Goal: Check status: Check status

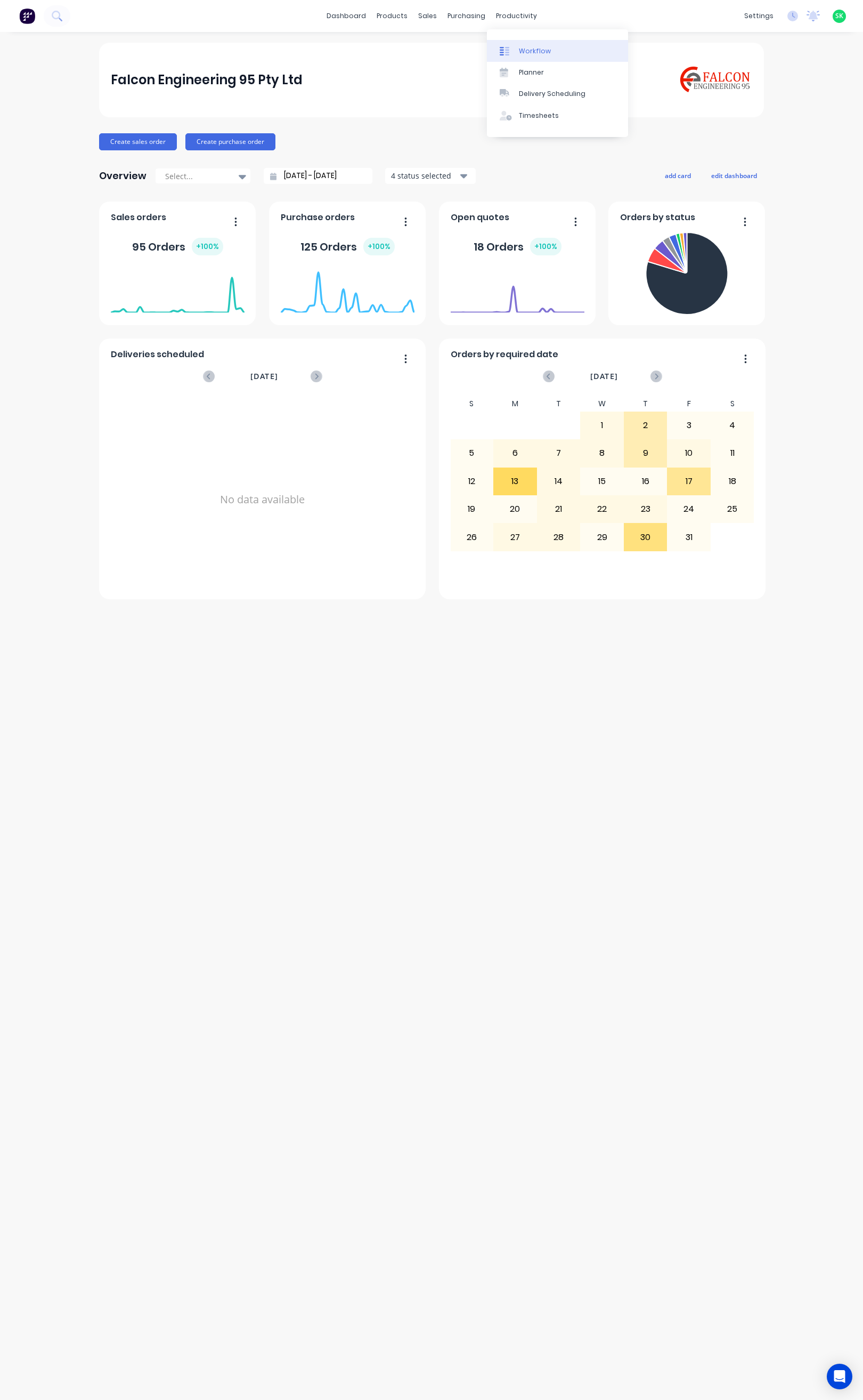
click at [520, 53] on div "Workflow" at bounding box center [535, 51] width 32 height 10
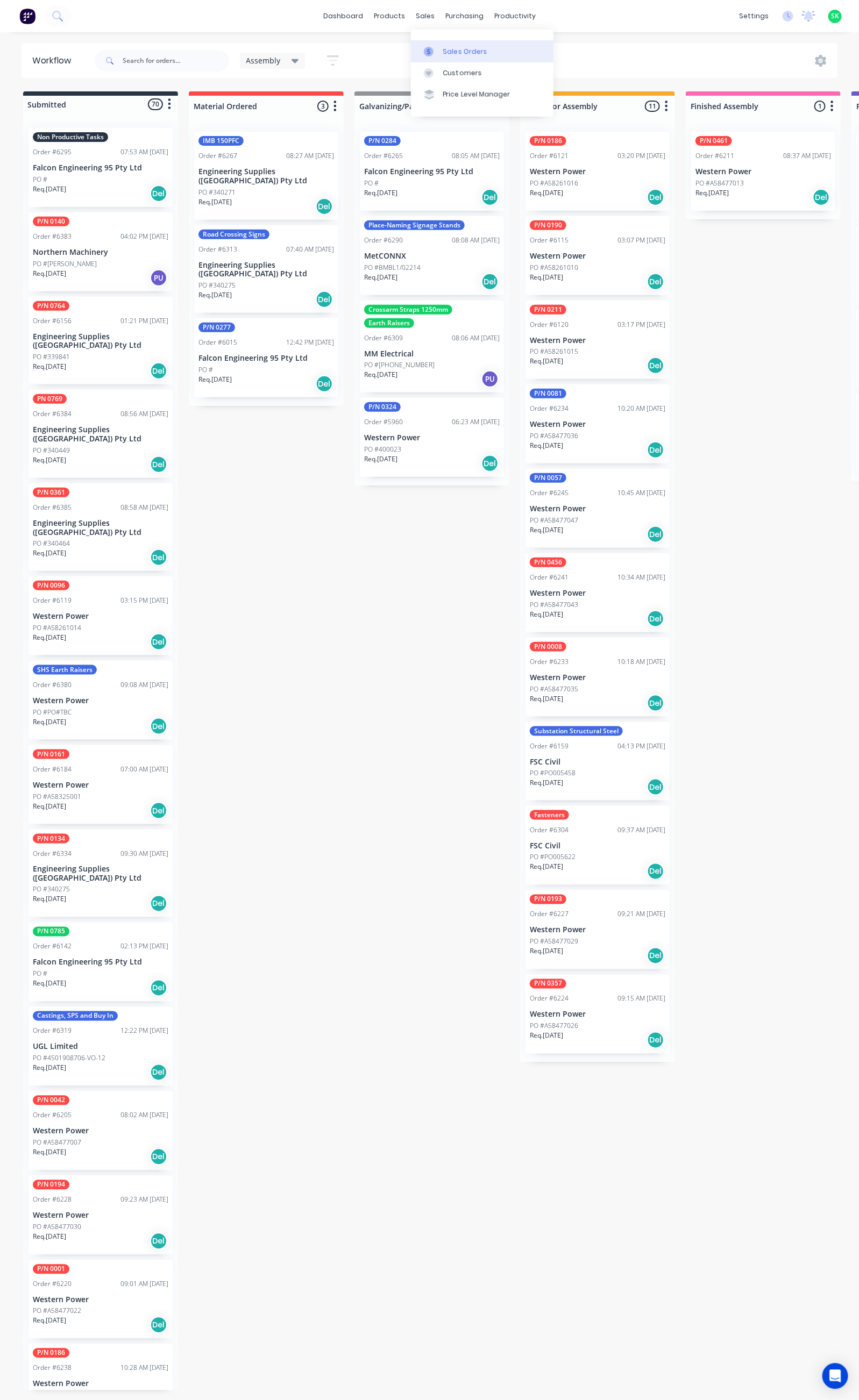
click at [436, 49] on div at bounding box center [431, 52] width 16 height 10
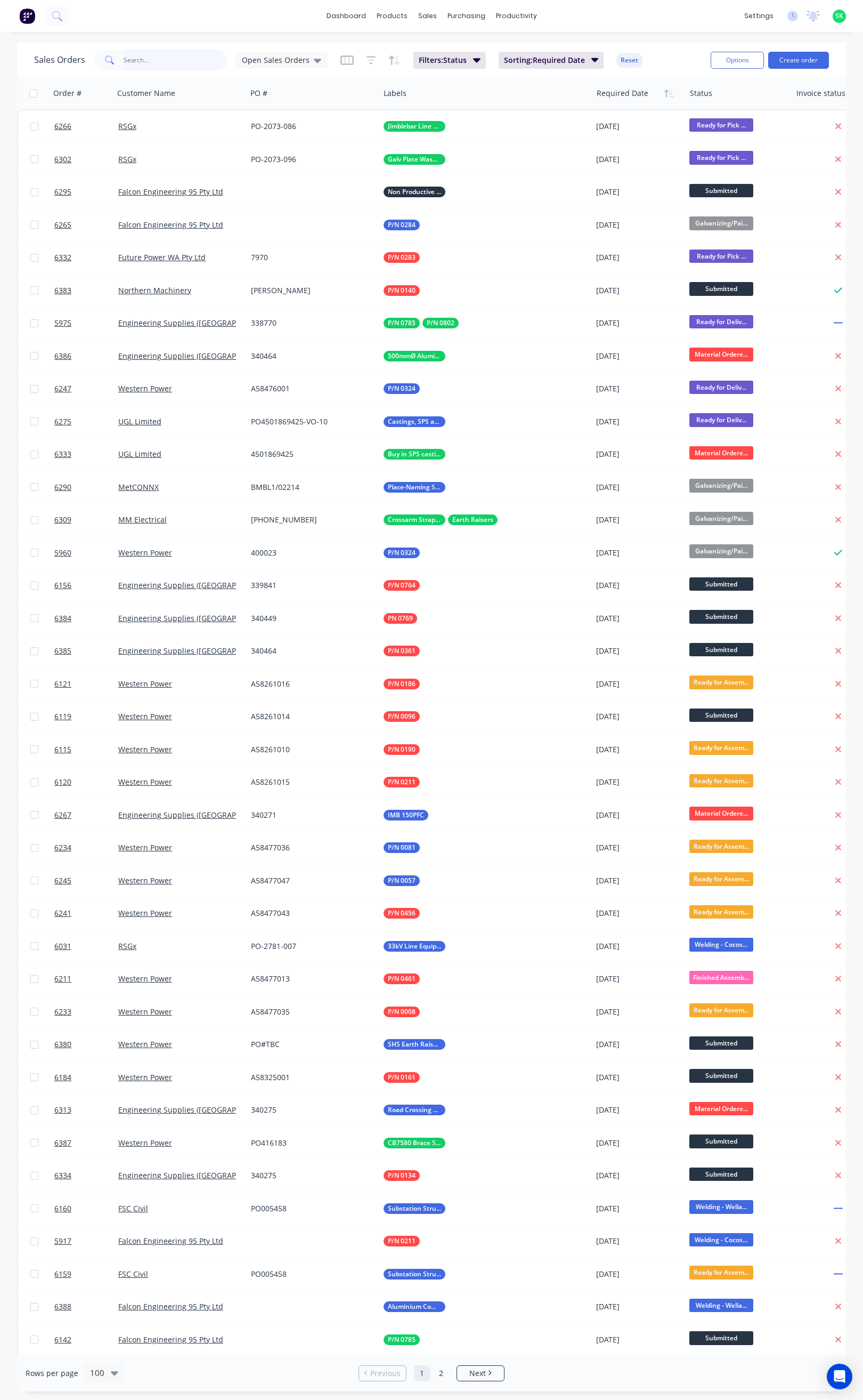
click at [146, 58] on input "text" at bounding box center [175, 60] width 104 height 21
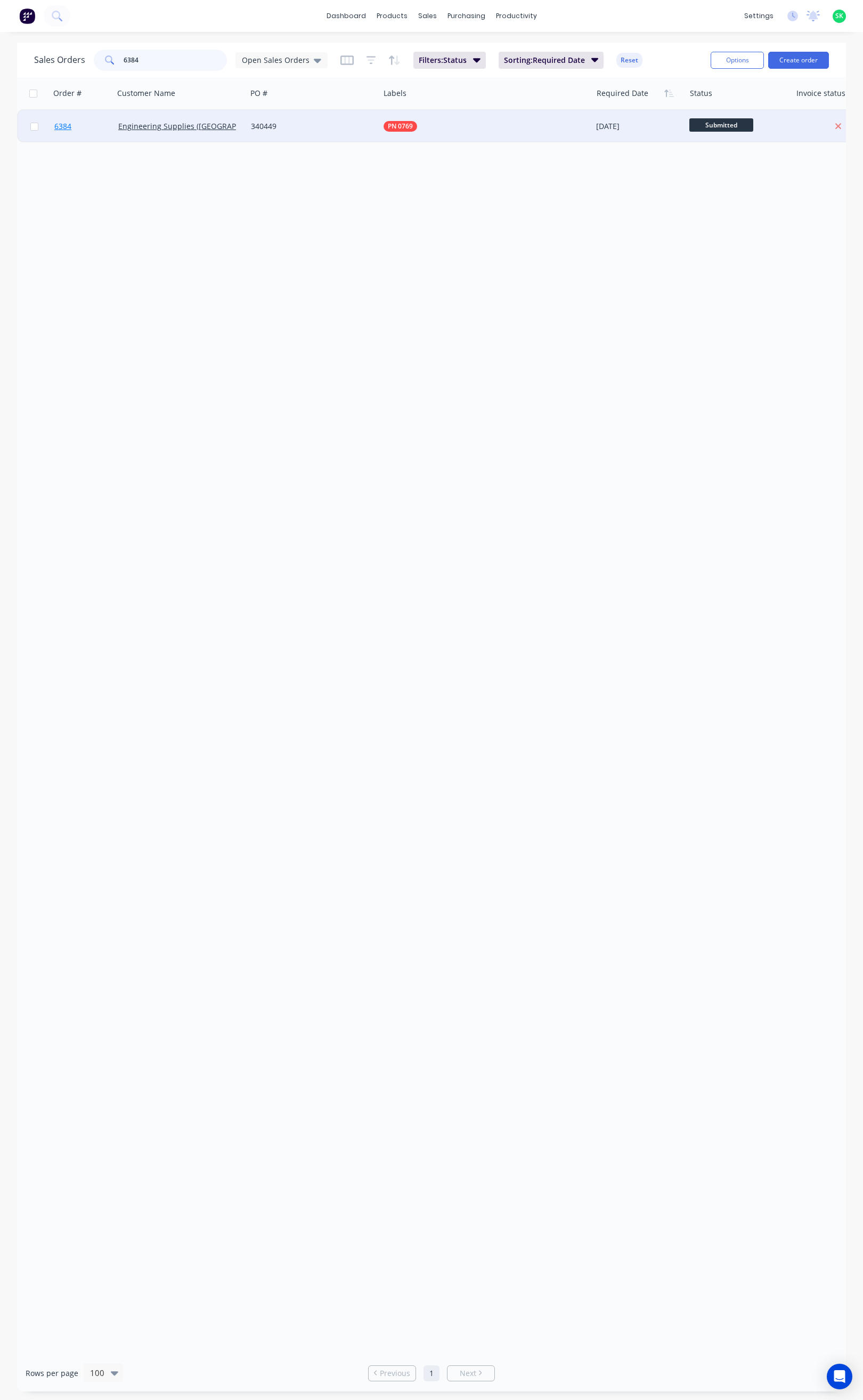
type input "6384"
click at [61, 130] on span "6384" at bounding box center [63, 127] width 17 height 11
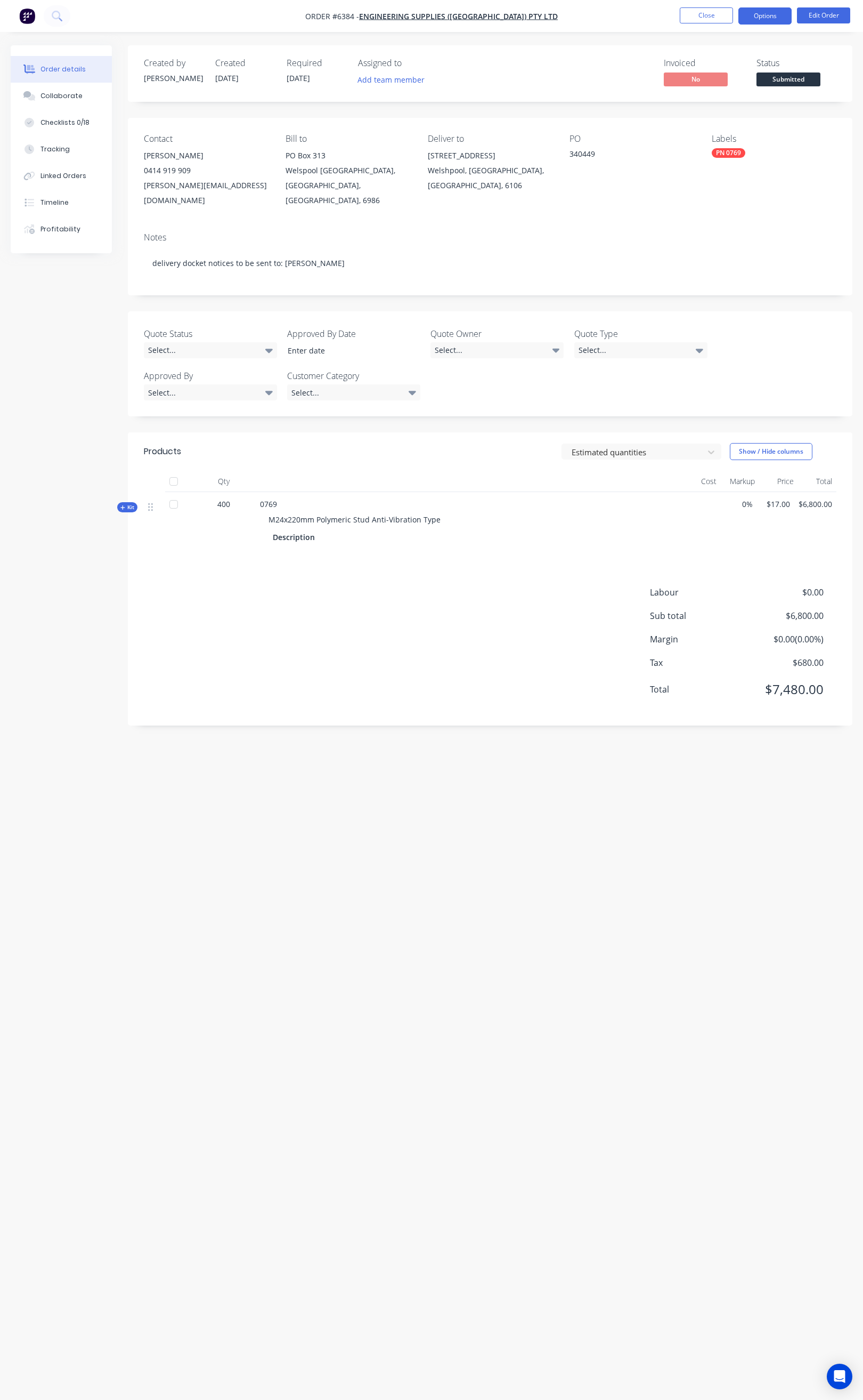
click at [758, 15] on button "Options" at bounding box center [765, 16] width 53 height 17
click at [723, 146] on div "Delivery Docket" at bounding box center [733, 150] width 98 height 15
click at [725, 112] on div "Without pricing" at bounding box center [733, 108] width 98 height 15
click at [731, 112] on div "Without pricing" at bounding box center [733, 108] width 98 height 15
click at [688, 18] on button "Close" at bounding box center [707, 15] width 53 height 16
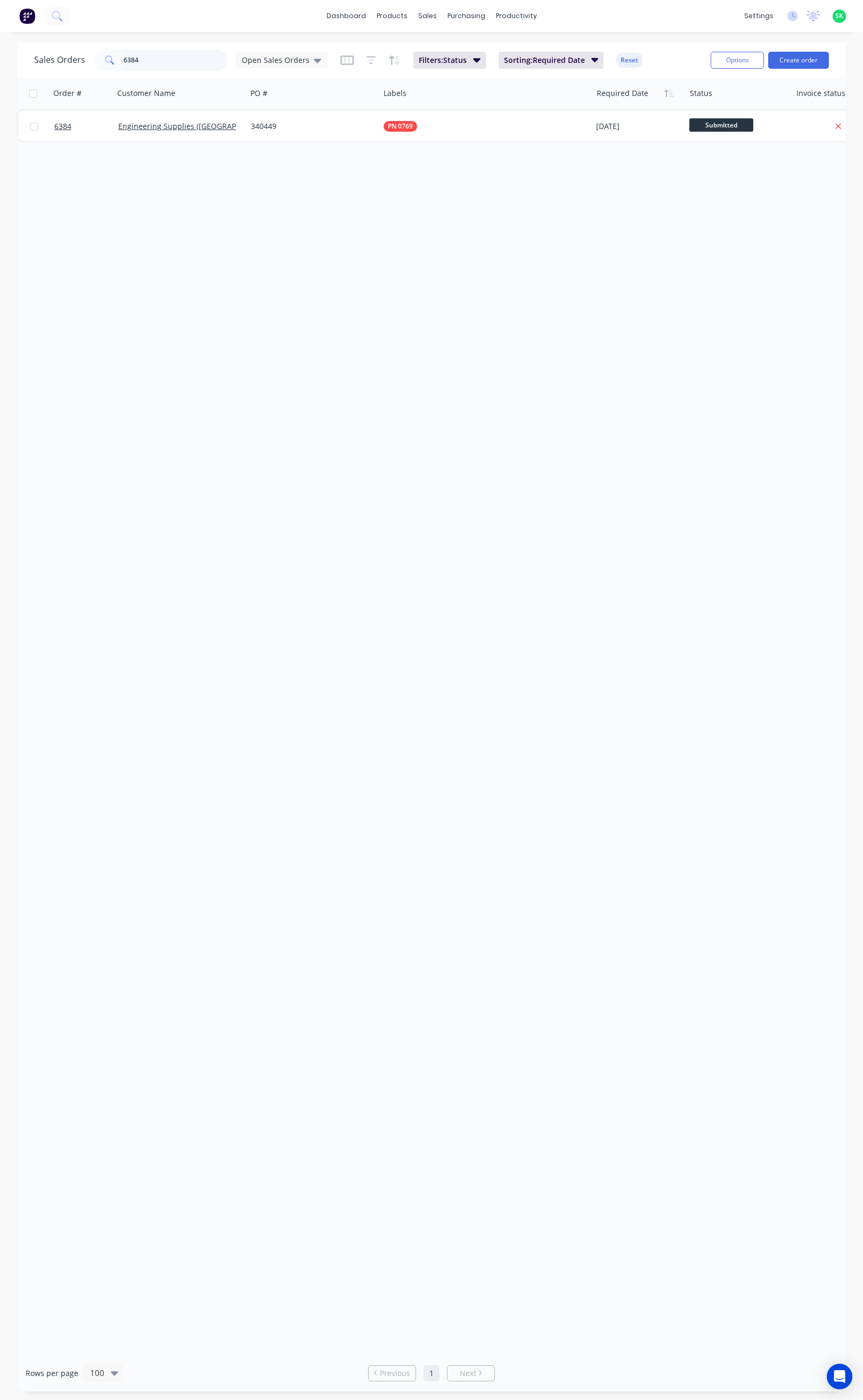
click at [140, 61] on input "6384" at bounding box center [175, 60] width 104 height 21
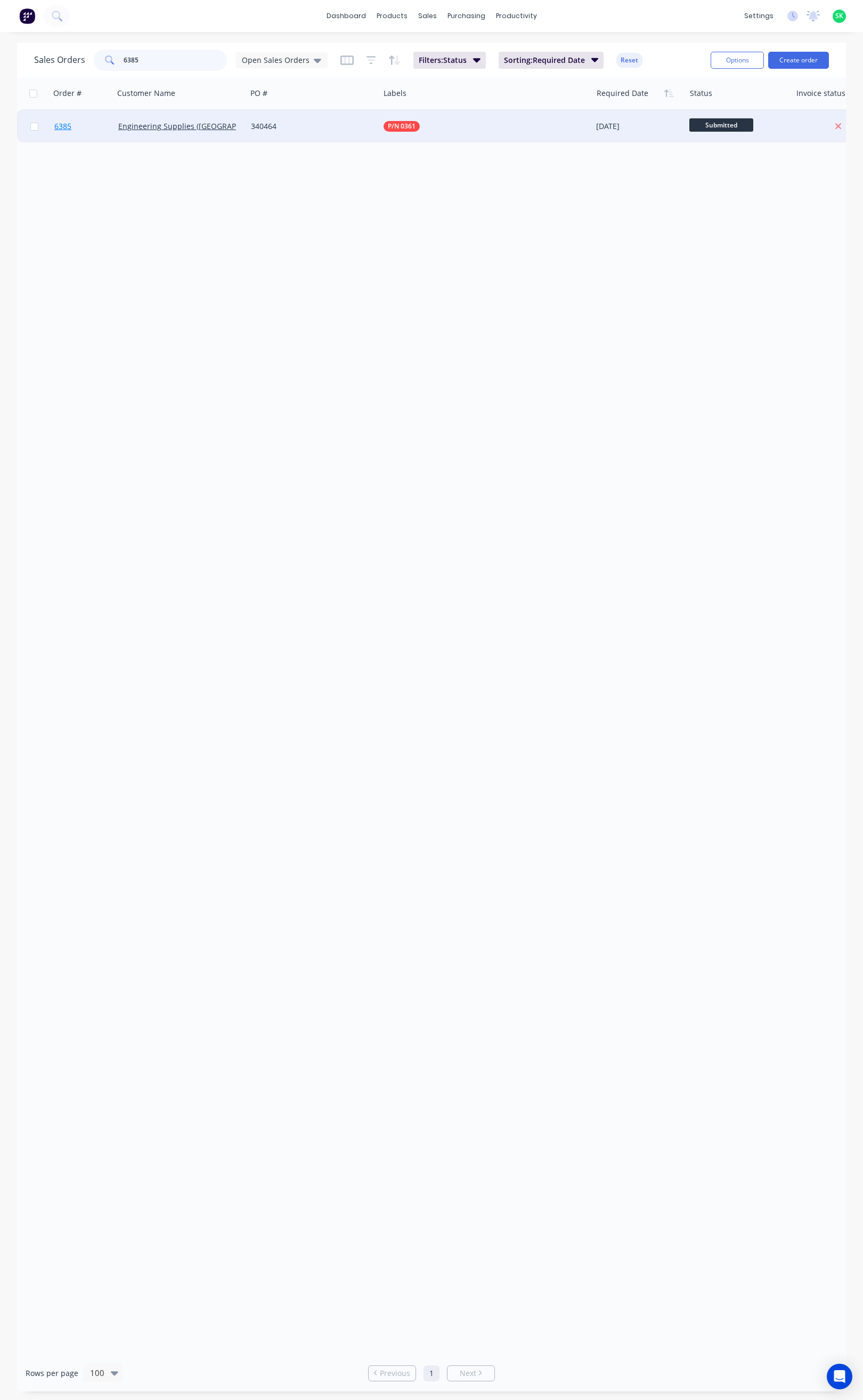
type input "6385"
click at [66, 127] on span "6385" at bounding box center [63, 127] width 17 height 11
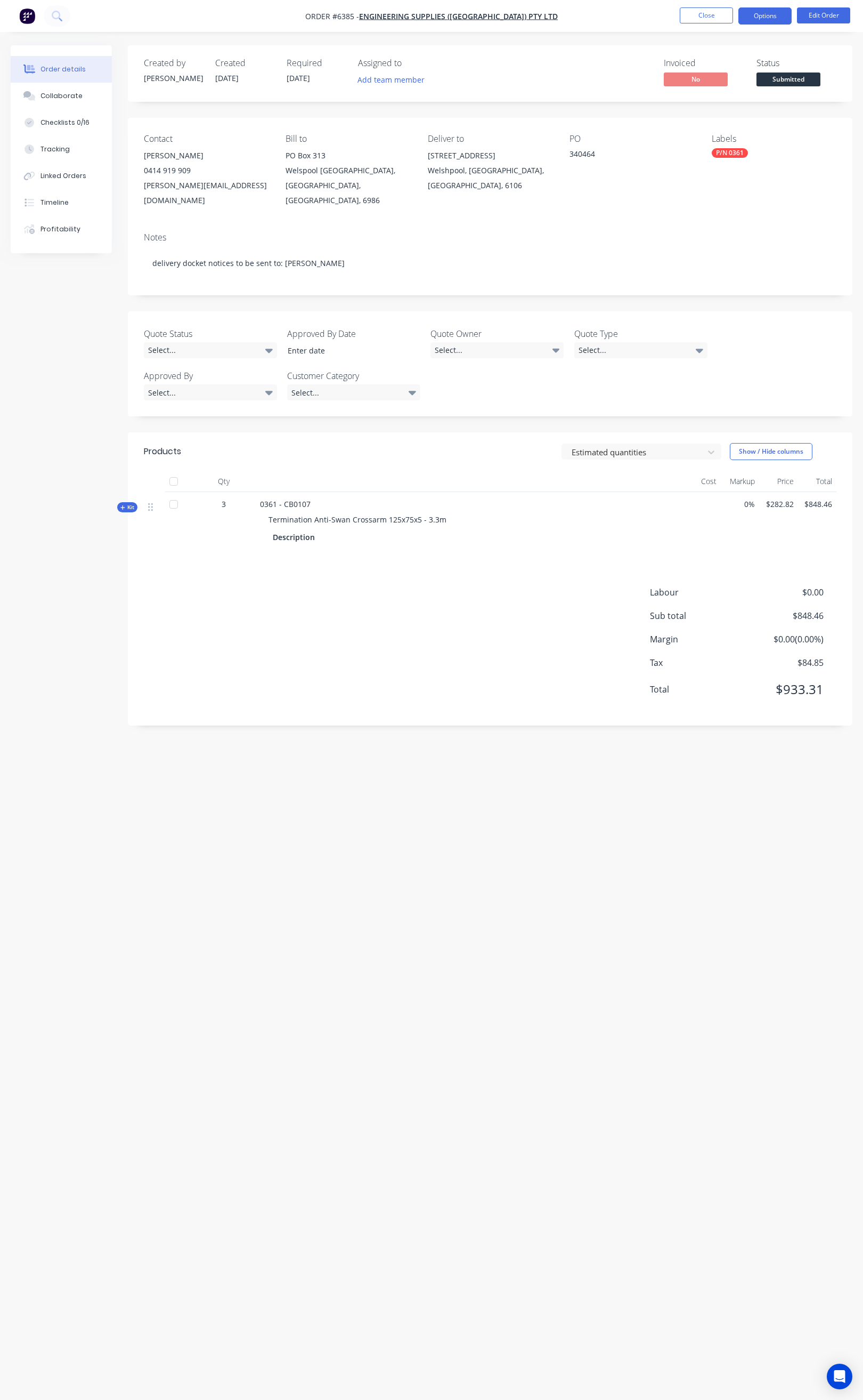
click at [760, 18] on button "Options" at bounding box center [765, 16] width 53 height 17
click at [729, 142] on div "Delivery Docket" at bounding box center [733, 150] width 98 height 15
click at [720, 111] on div "Without pricing" at bounding box center [733, 108] width 98 height 15
click at [694, 21] on button "Close" at bounding box center [707, 15] width 53 height 16
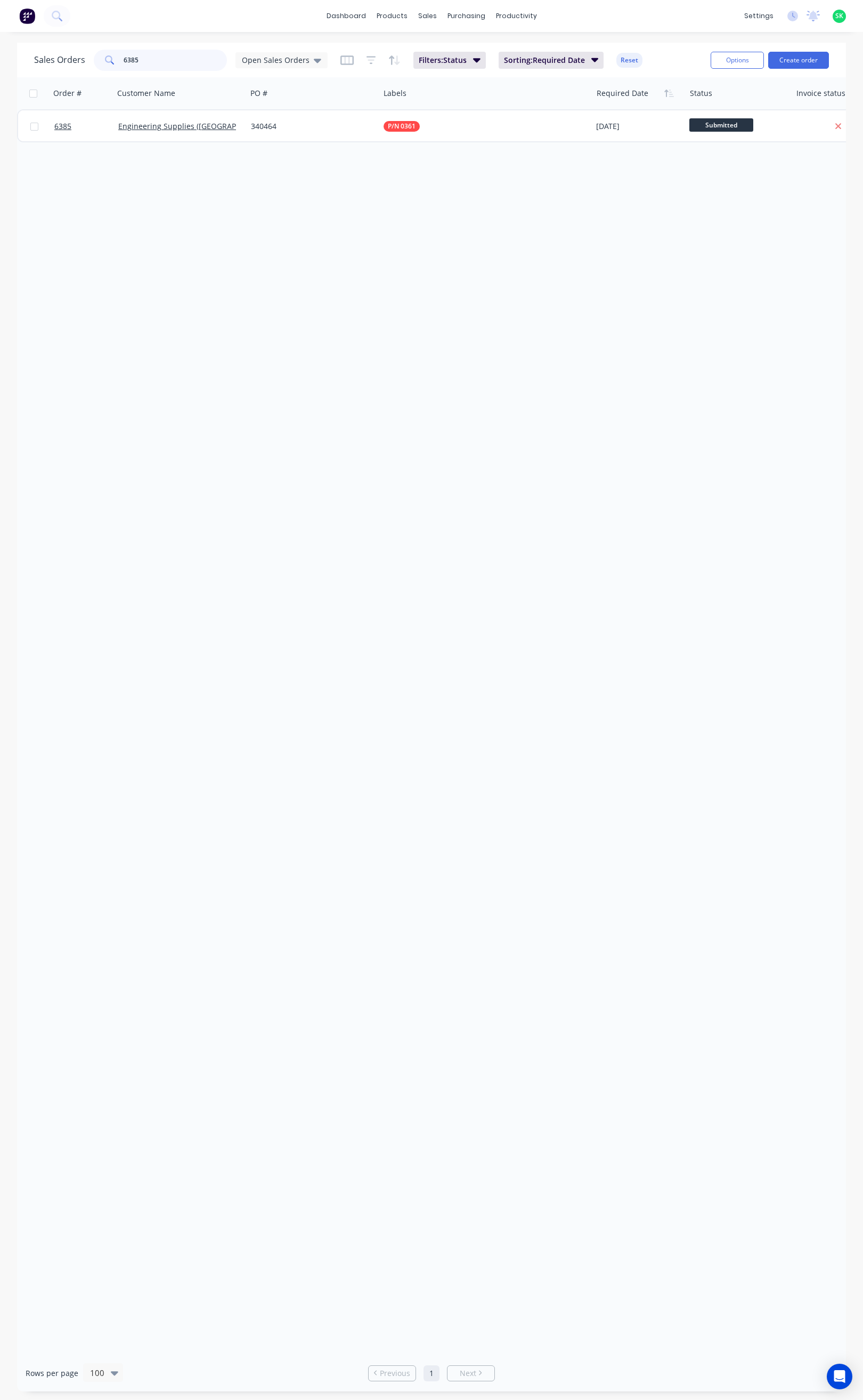
click at [146, 58] on input "6385" at bounding box center [175, 60] width 104 height 21
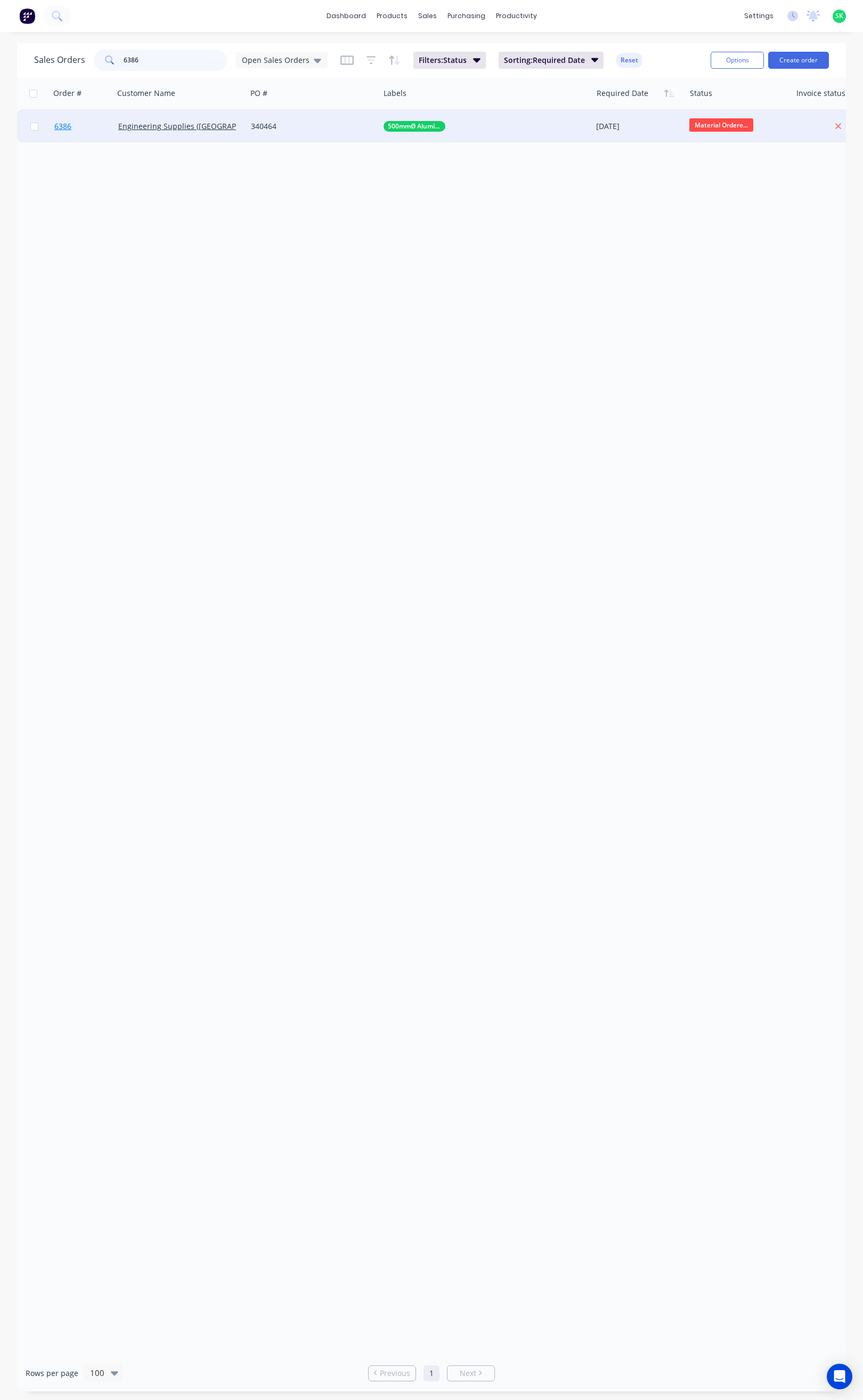
type input "6386"
click at [58, 127] on span "6386" at bounding box center [63, 127] width 17 height 11
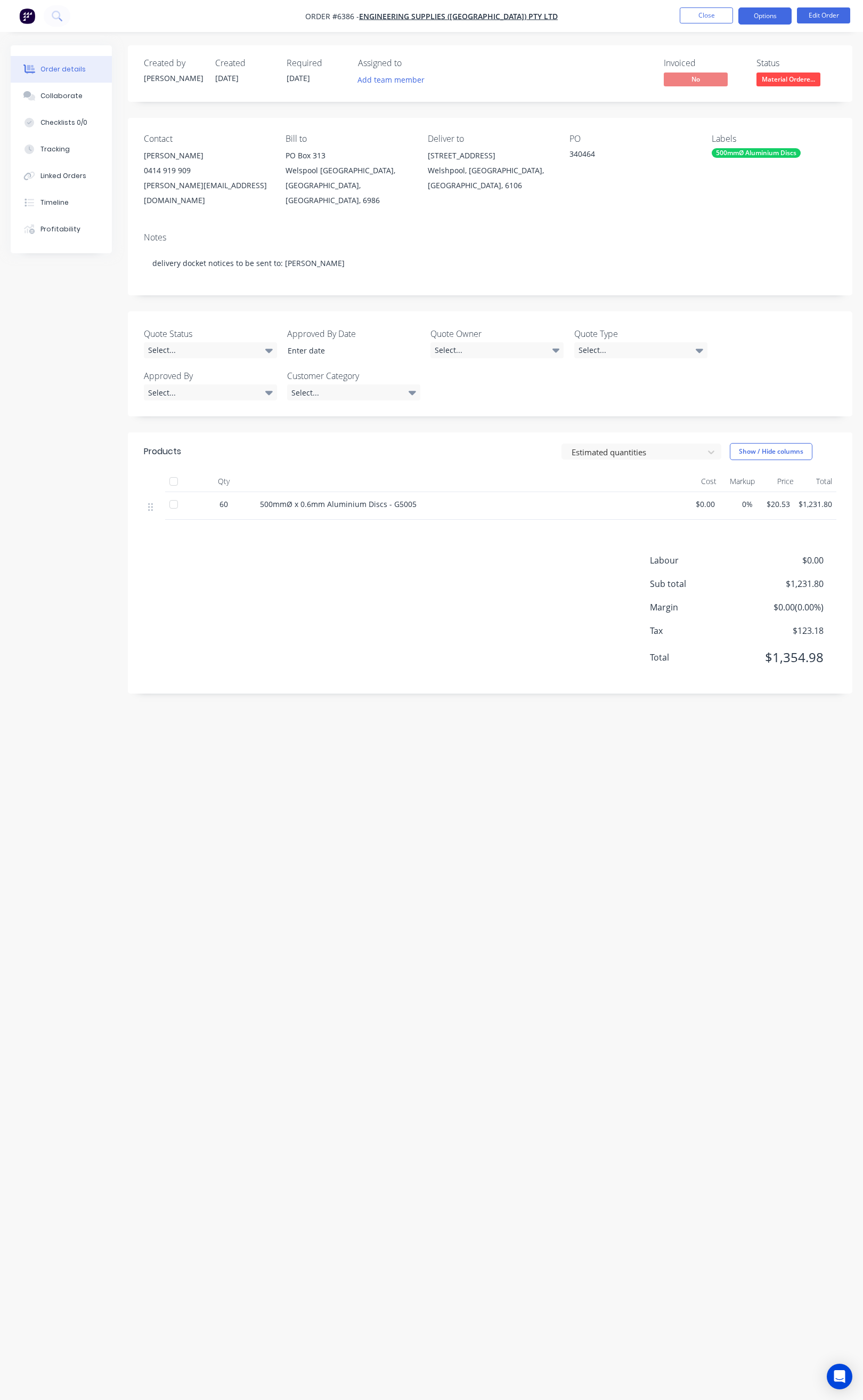
click at [769, 19] on button "Options" at bounding box center [765, 16] width 53 height 17
click at [739, 144] on div "Delivery Docket" at bounding box center [733, 150] width 98 height 15
click at [727, 107] on div "Without pricing" at bounding box center [733, 108] width 98 height 15
click at [552, 901] on div "Created by [PERSON_NAME] Created [DATE] Required [DATE] Assigned to Add team me…" at bounding box center [431, 679] width 842 height 1269
